Goal: Task Accomplishment & Management: Manage account settings

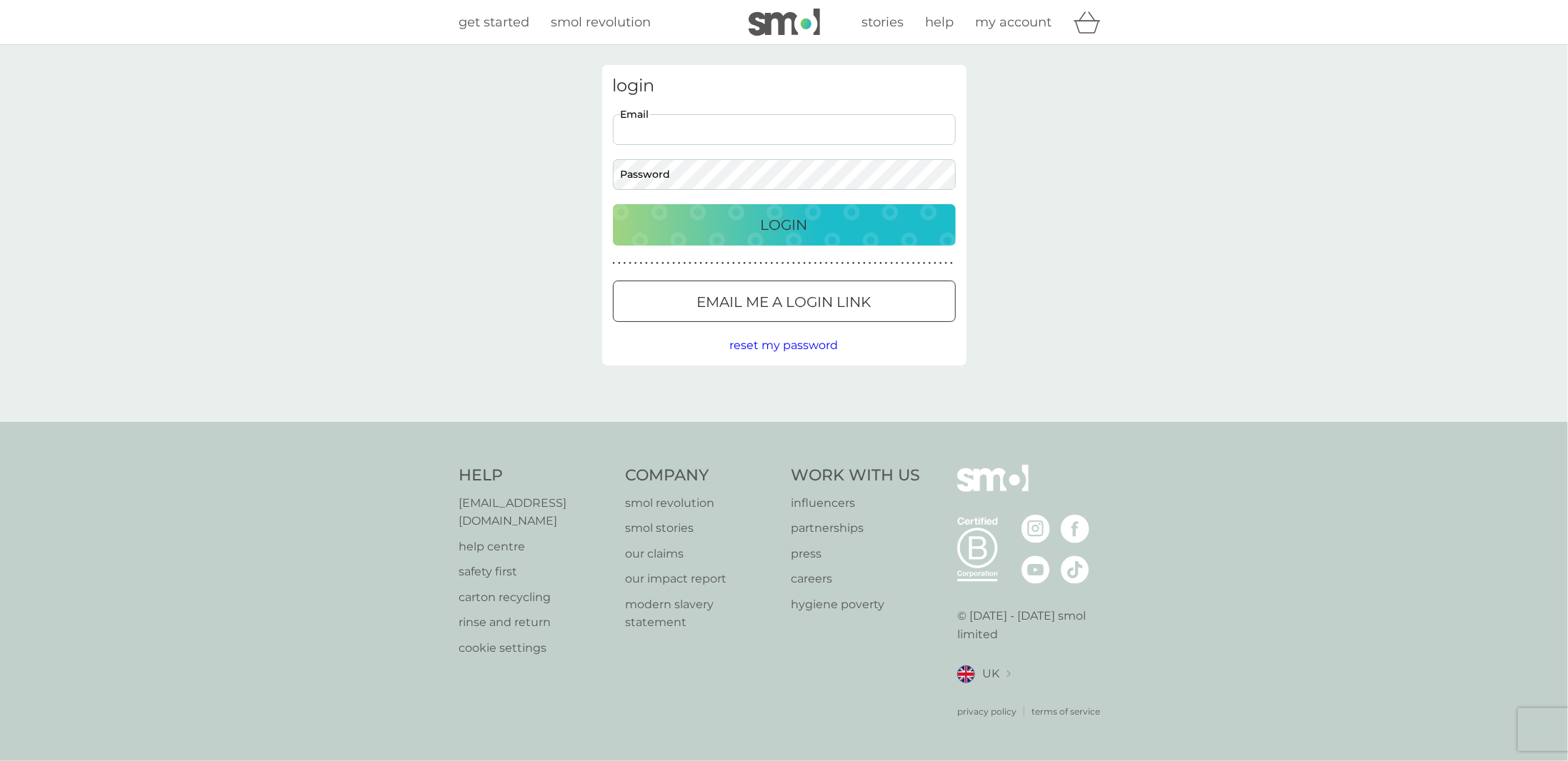
click at [776, 133] on input "Email" at bounding box center [784, 129] width 343 height 31
type input "[EMAIL_ADDRESS][DOMAIN_NAME]"
click at [612, 204] on button "Login" at bounding box center [784, 225] width 343 height 41
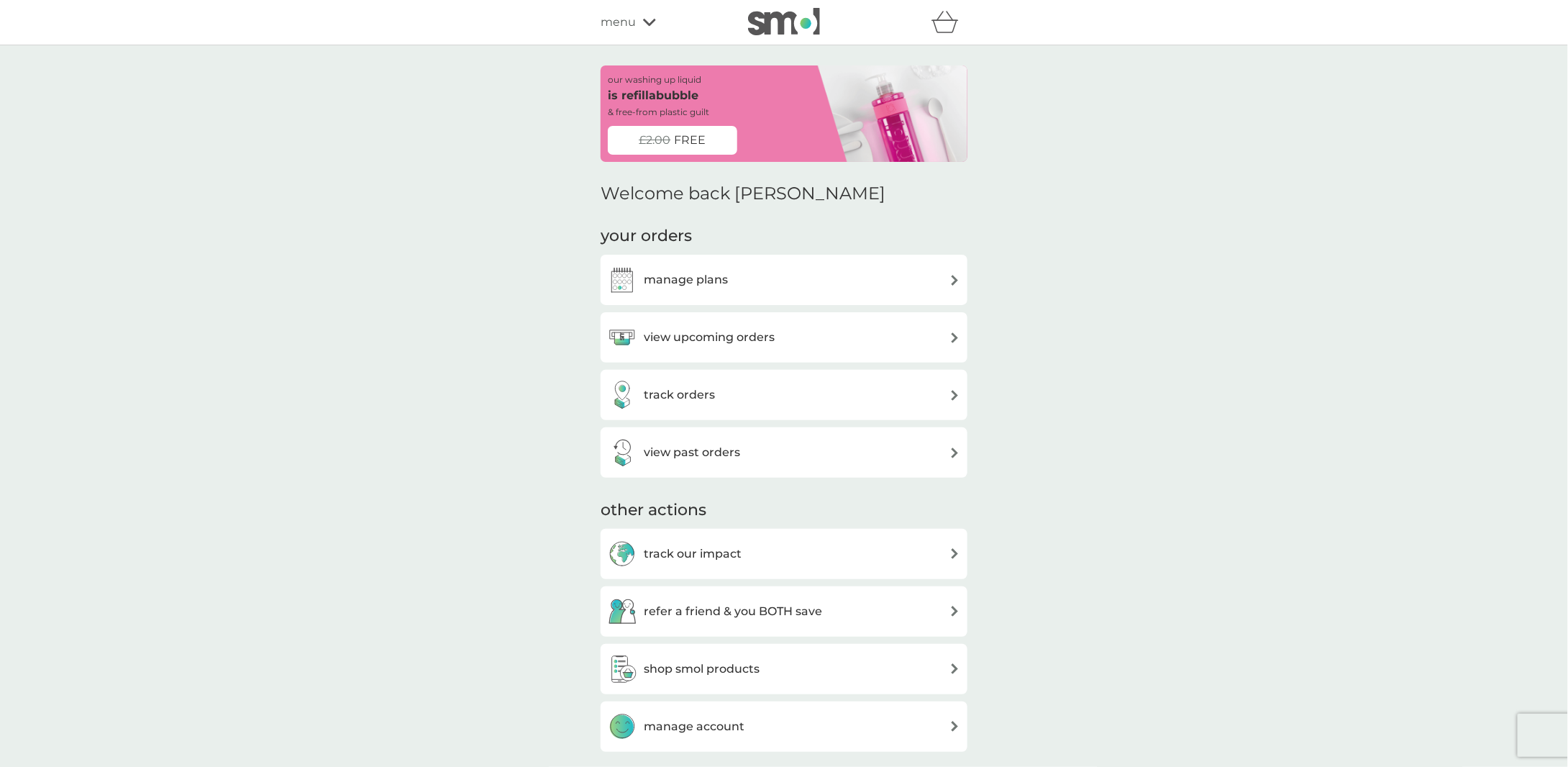
click at [746, 339] on h3 "view upcoming orders" at bounding box center [709, 337] width 131 height 19
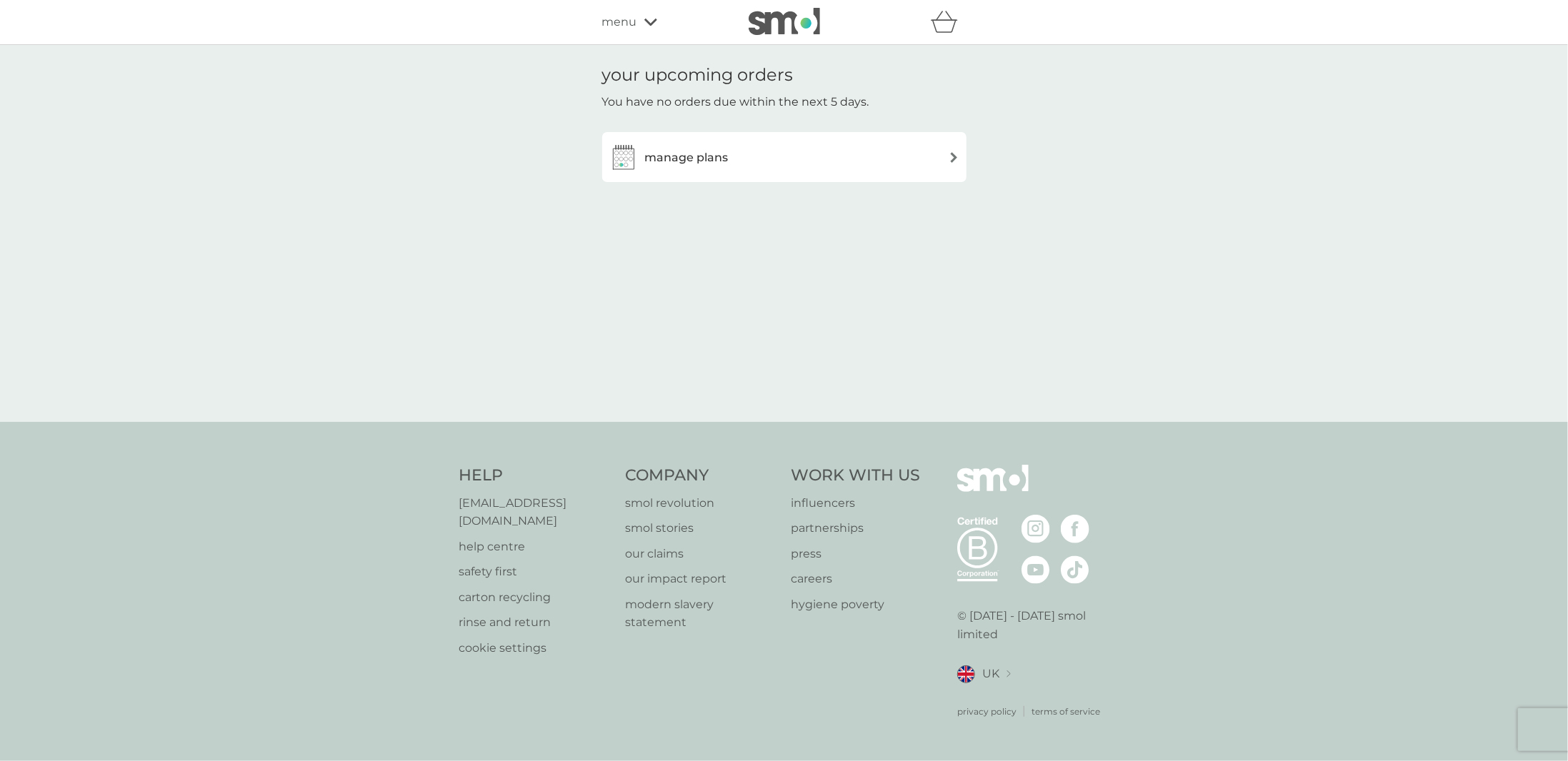
click at [757, 165] on div "manage plans" at bounding box center [784, 157] width 350 height 28
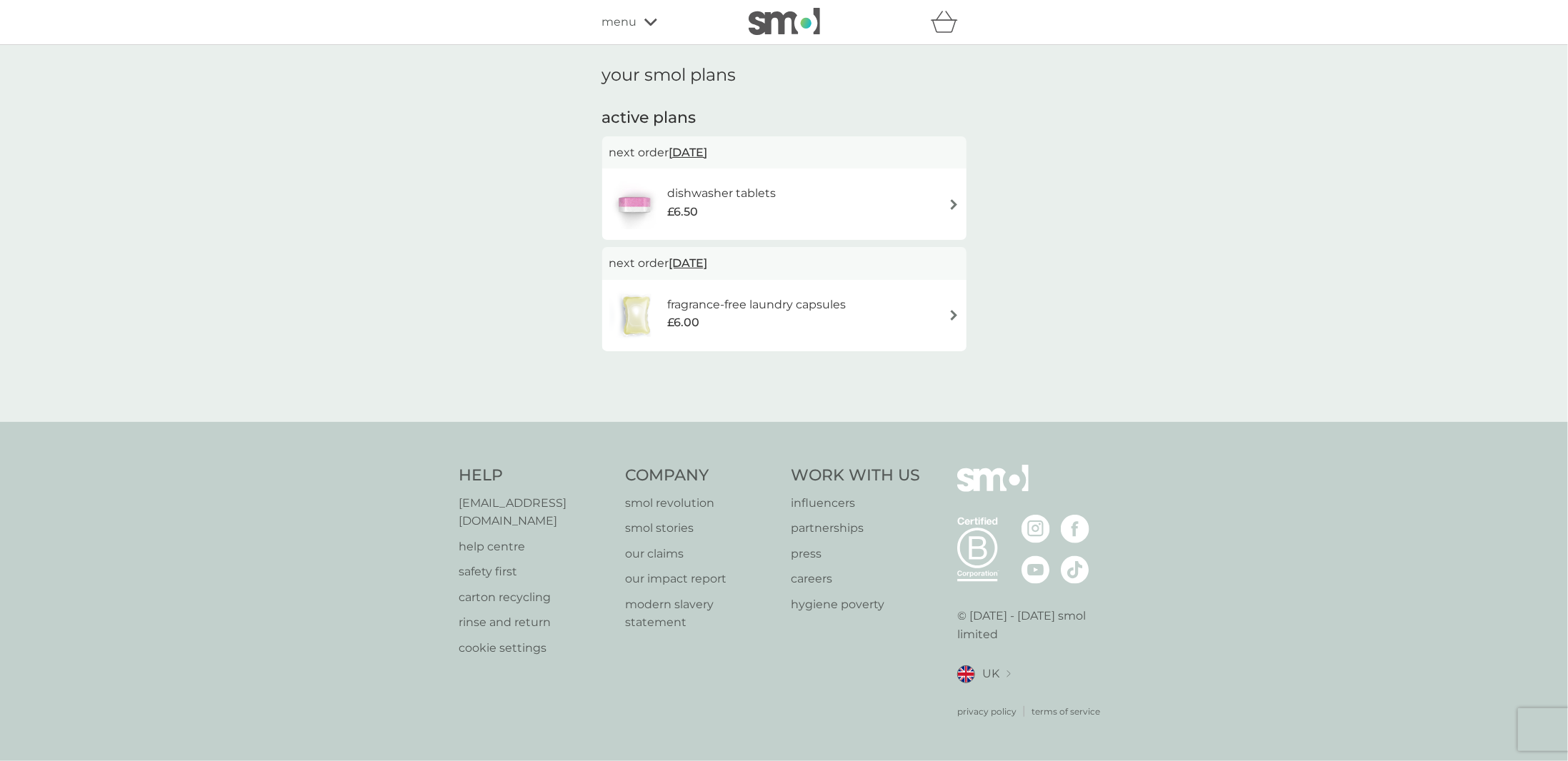
click at [756, 196] on h6 "dishwasher tablets" at bounding box center [721, 193] width 109 height 19
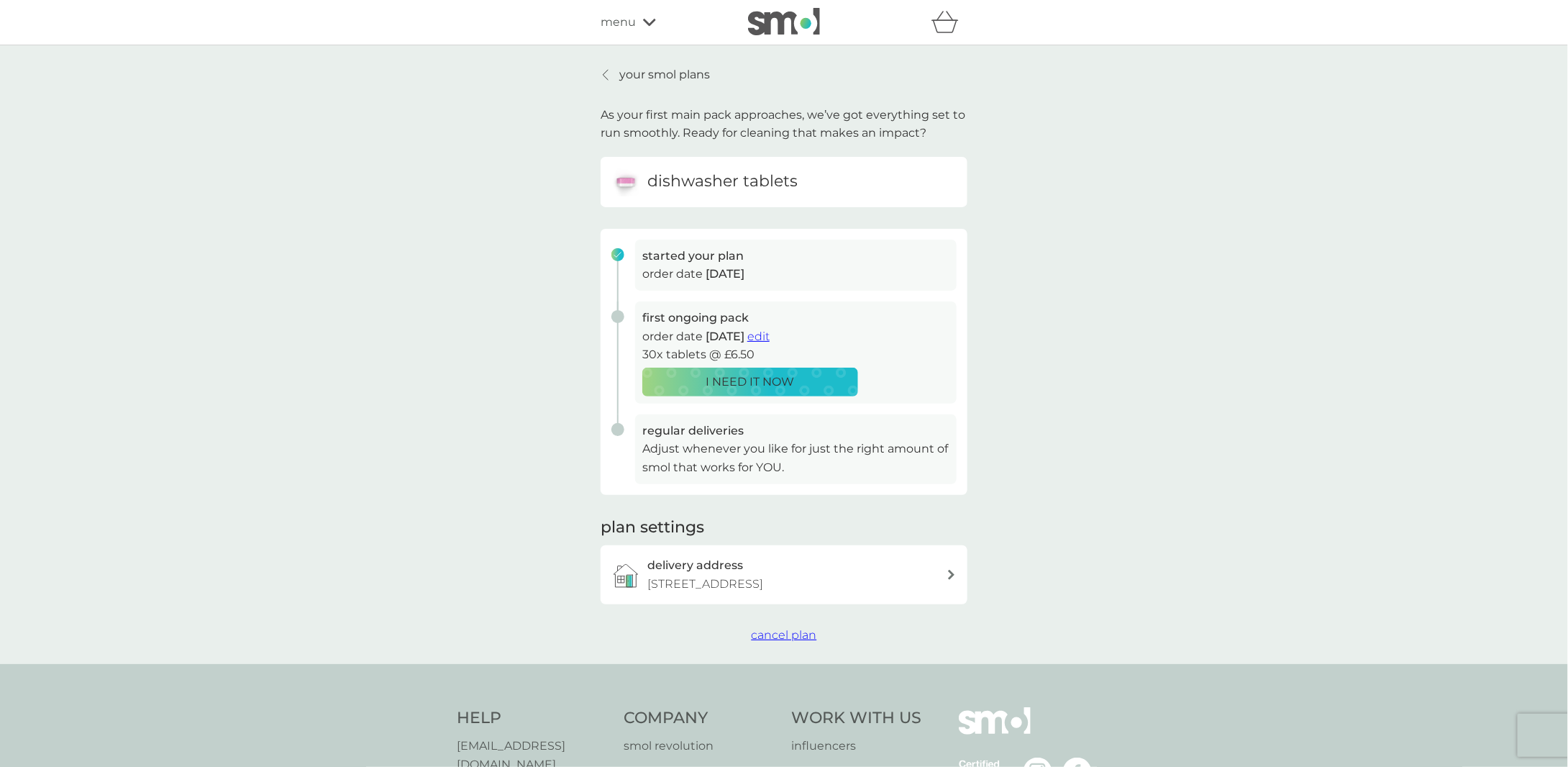
click at [656, 77] on p "your smol plans" at bounding box center [665, 75] width 91 height 19
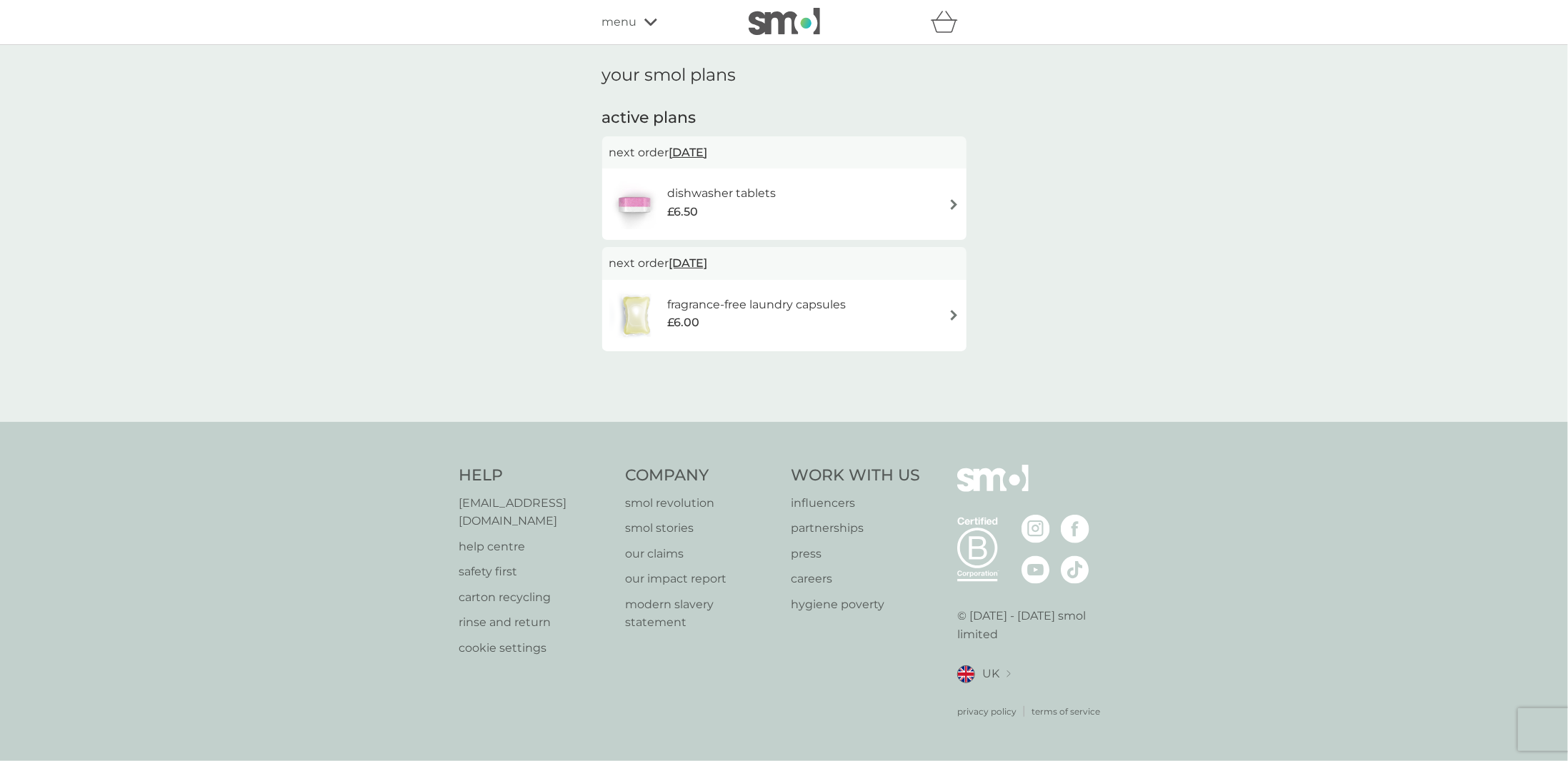
click at [709, 305] on h6 "fragrance-free laundry capsules" at bounding box center [756, 305] width 178 height 19
